Goal: Information Seeking & Learning: Learn about a topic

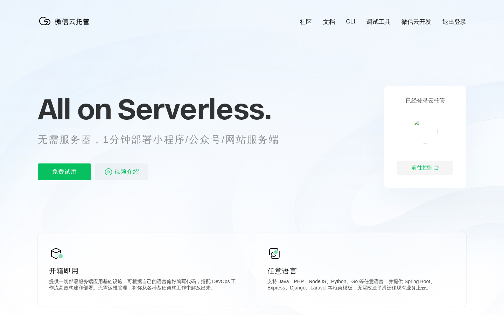
click at [355, 21] on link "CLI" at bounding box center [350, 21] width 9 height 7
click at [118, 174] on span "视频介绍" at bounding box center [126, 171] width 25 height 17
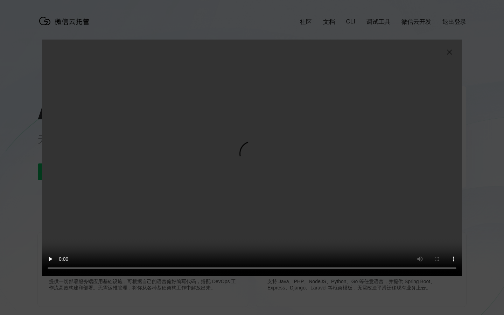
click at [192, 269] on video "抱歉，您的浏览器暂不支持播放此视频" at bounding box center [252, 158] width 420 height 236
click at [234, 270] on video "抱歉，您的浏览器暂不支持播放此视频" at bounding box center [252, 158] width 420 height 236
click at [259, 270] on video "抱歉，您的浏览器暂不支持播放此视频" at bounding box center [252, 158] width 420 height 236
click at [294, 270] on video "抱歉，您的浏览器暂不支持播放此视频" at bounding box center [252, 158] width 420 height 236
click at [309, 269] on video "抱歉，您的浏览器暂不支持播放此视频" at bounding box center [252, 158] width 420 height 236
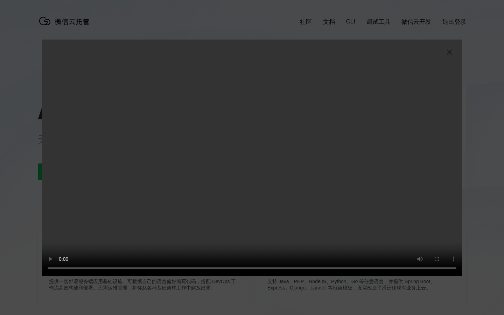
click at [327, 267] on video "抱歉，您的浏览器暂不支持播放此视频" at bounding box center [252, 158] width 420 height 236
click at [325, 269] on video "抱歉，您的浏览器暂不支持播放此视频" at bounding box center [252, 158] width 420 height 236
click at [447, 53] on img at bounding box center [449, 52] width 8 height 8
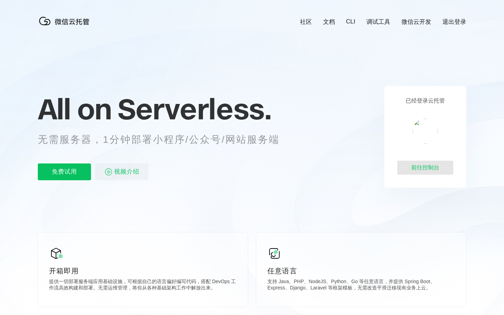
click at [429, 162] on div "前往控制台" at bounding box center [425, 168] width 56 height 14
